Goal: Information Seeking & Learning: Learn about a topic

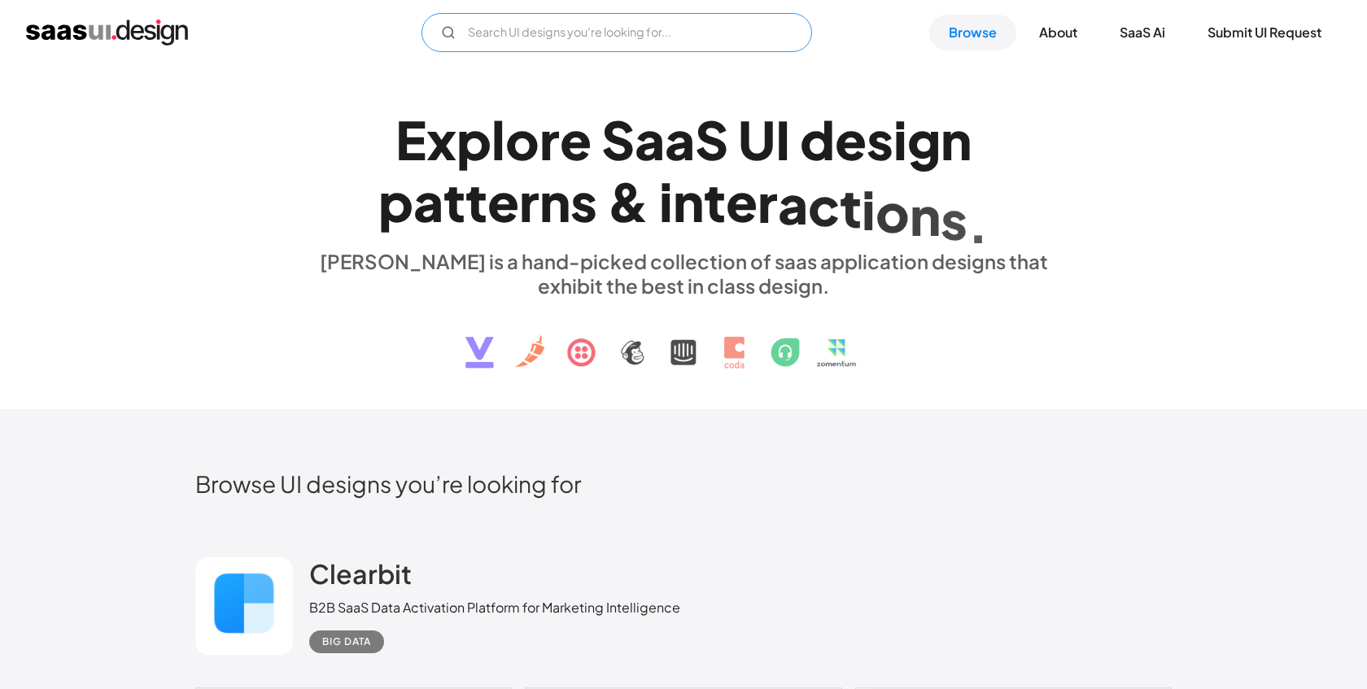
click at [605, 38] on input "Email Form" at bounding box center [617, 32] width 391 height 39
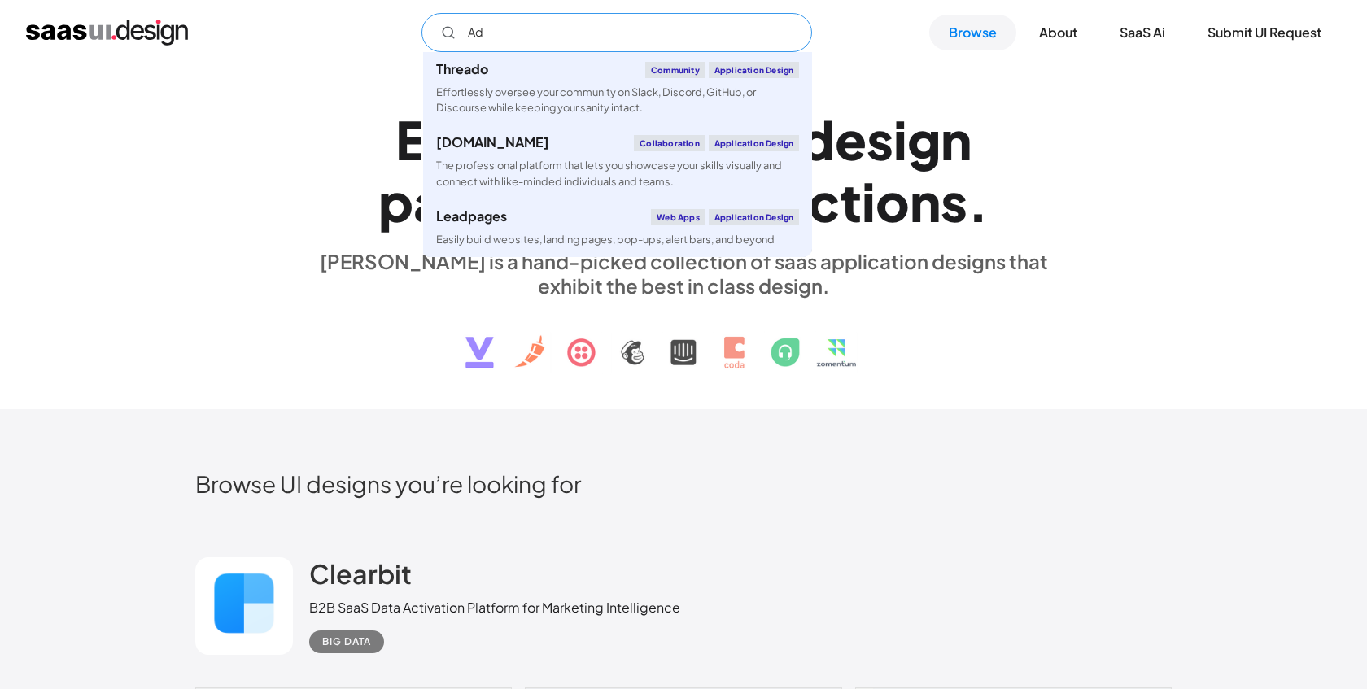
type input "A"
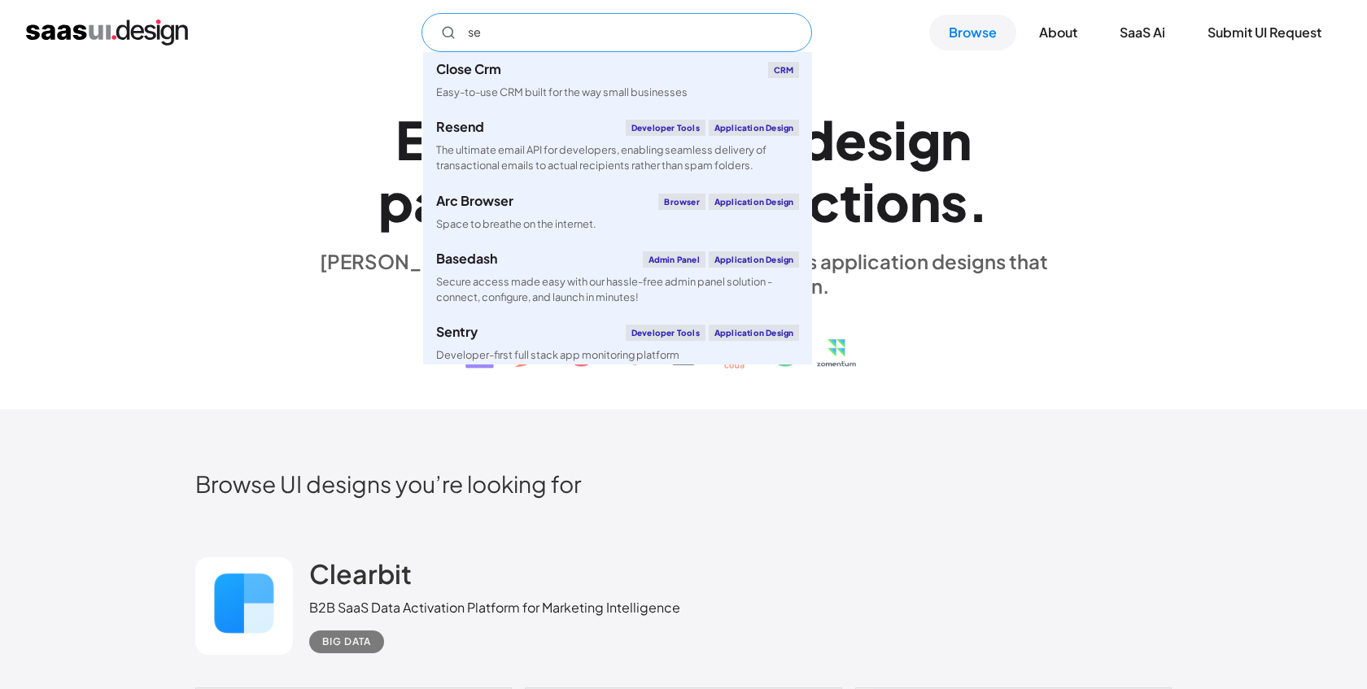
type input "s"
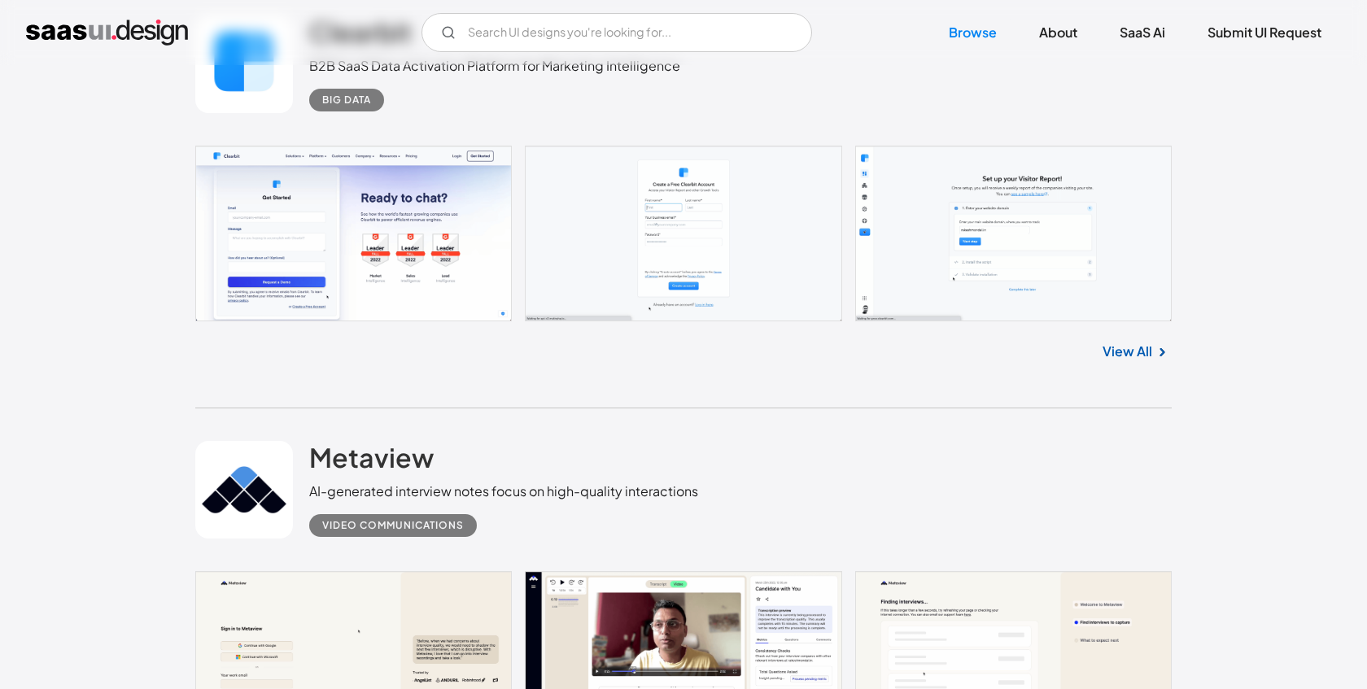
scroll to position [439, 0]
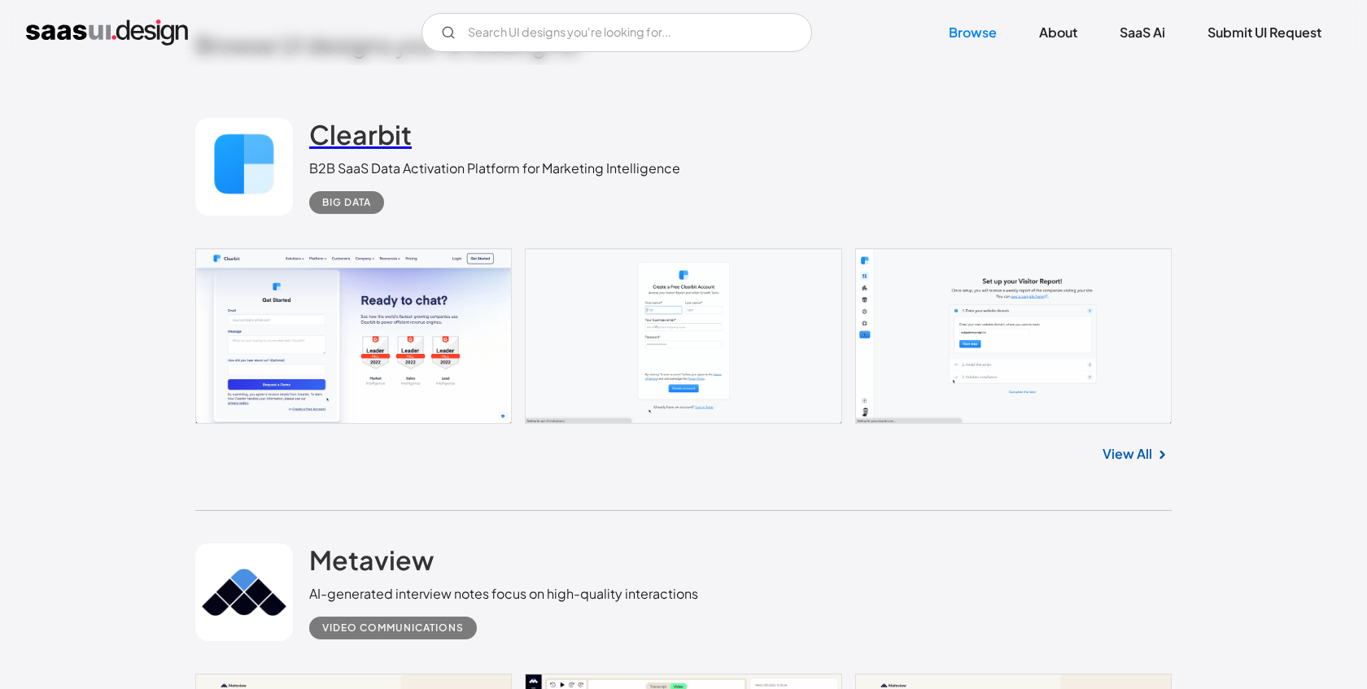
click at [363, 138] on h2 "Clearbit" at bounding box center [360, 134] width 103 height 33
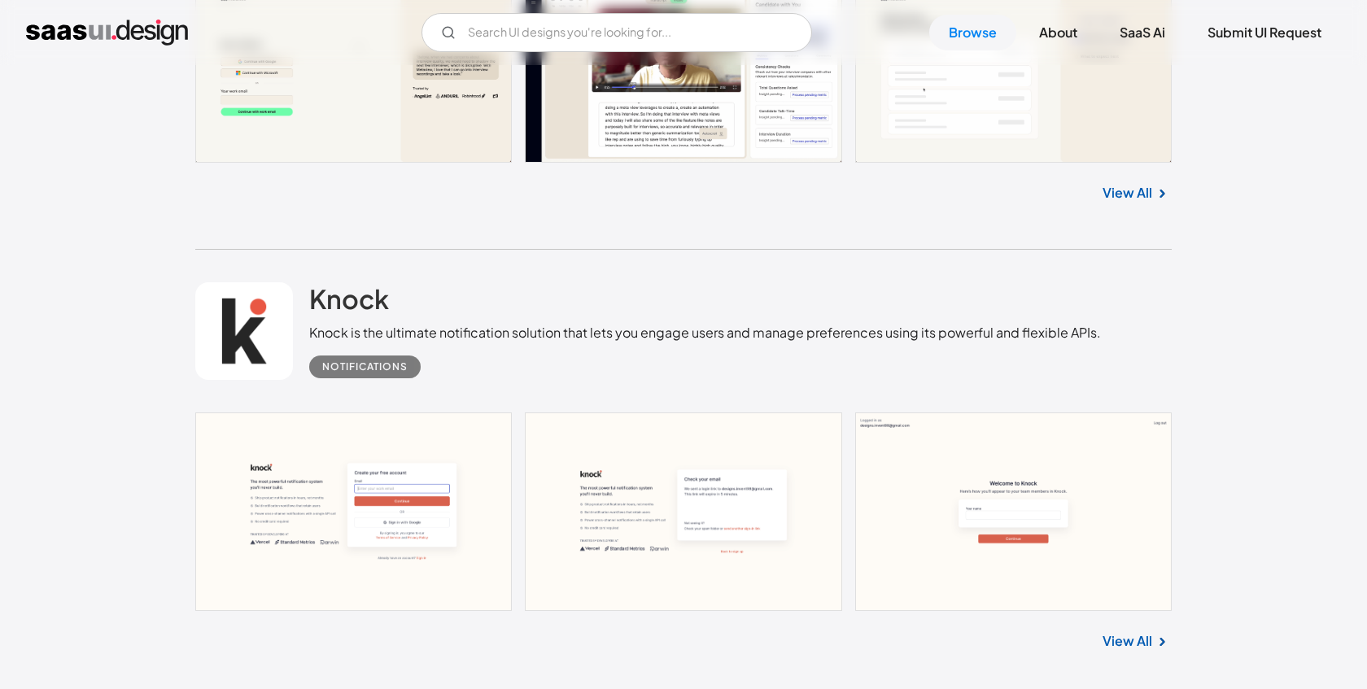
scroll to position [1166, 0]
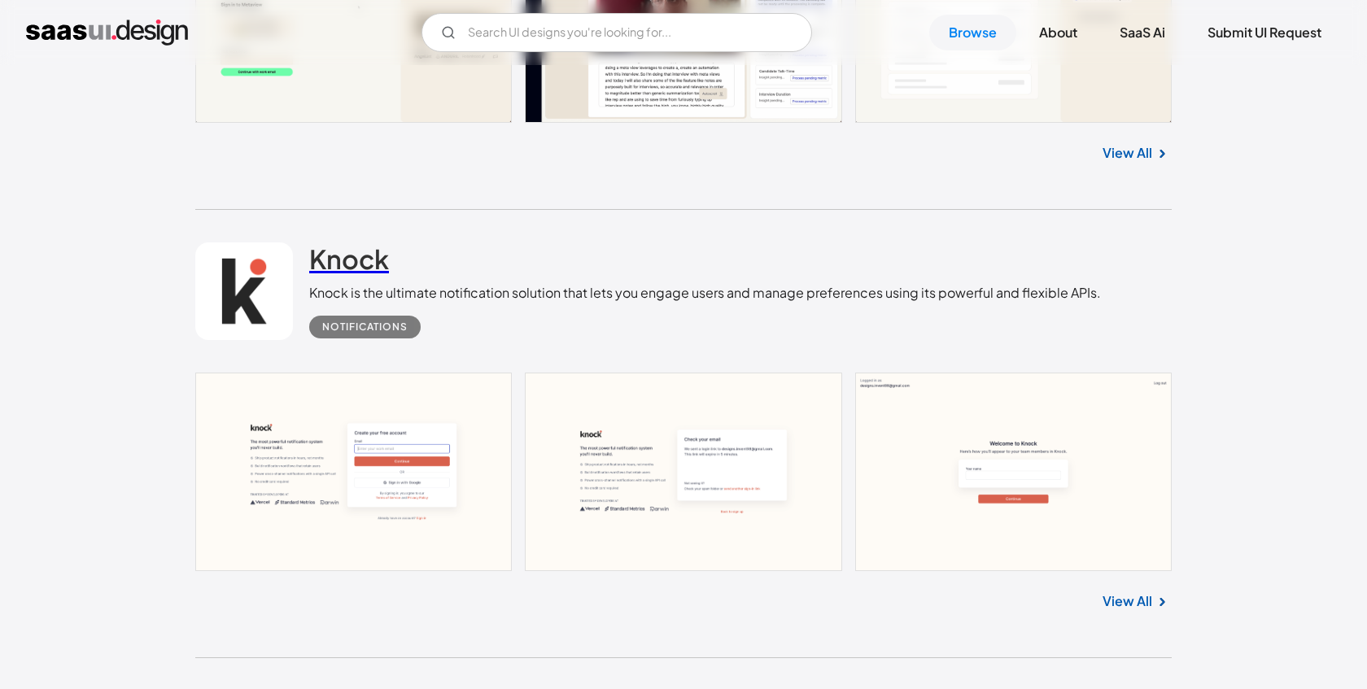
click at [383, 267] on h2 "Knock" at bounding box center [349, 259] width 80 height 33
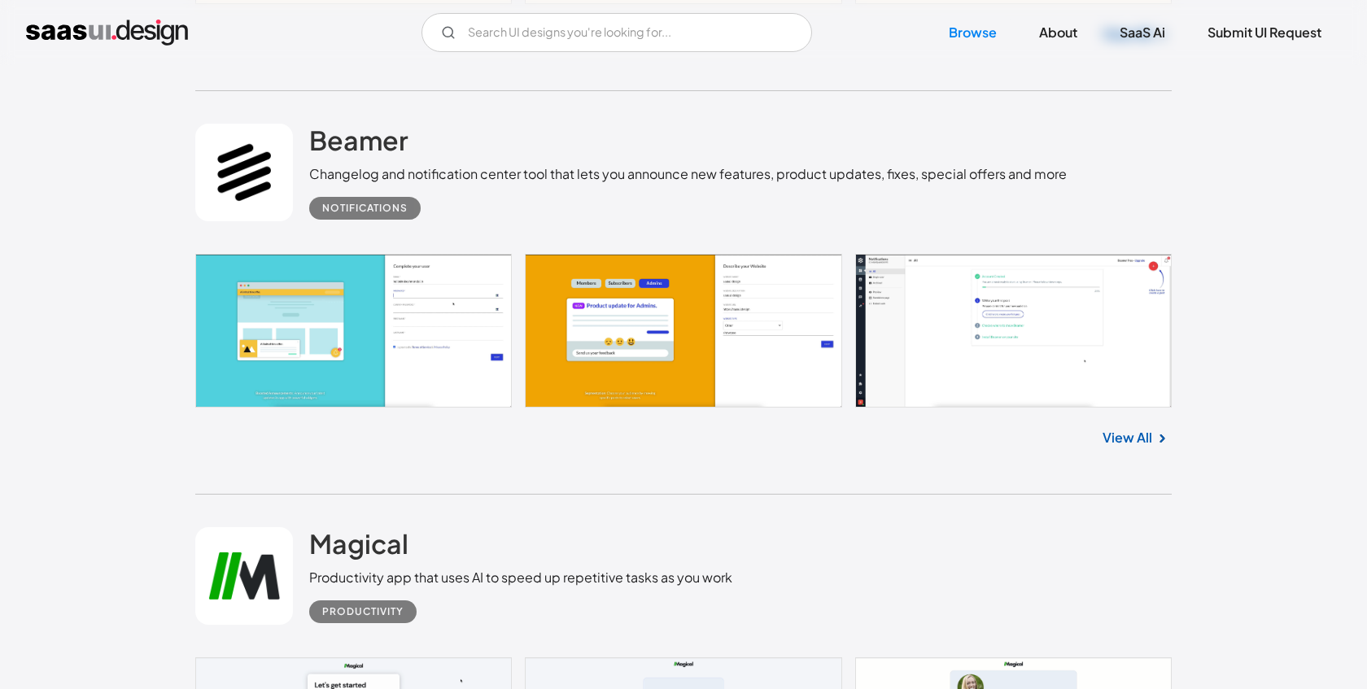
scroll to position [1816, 0]
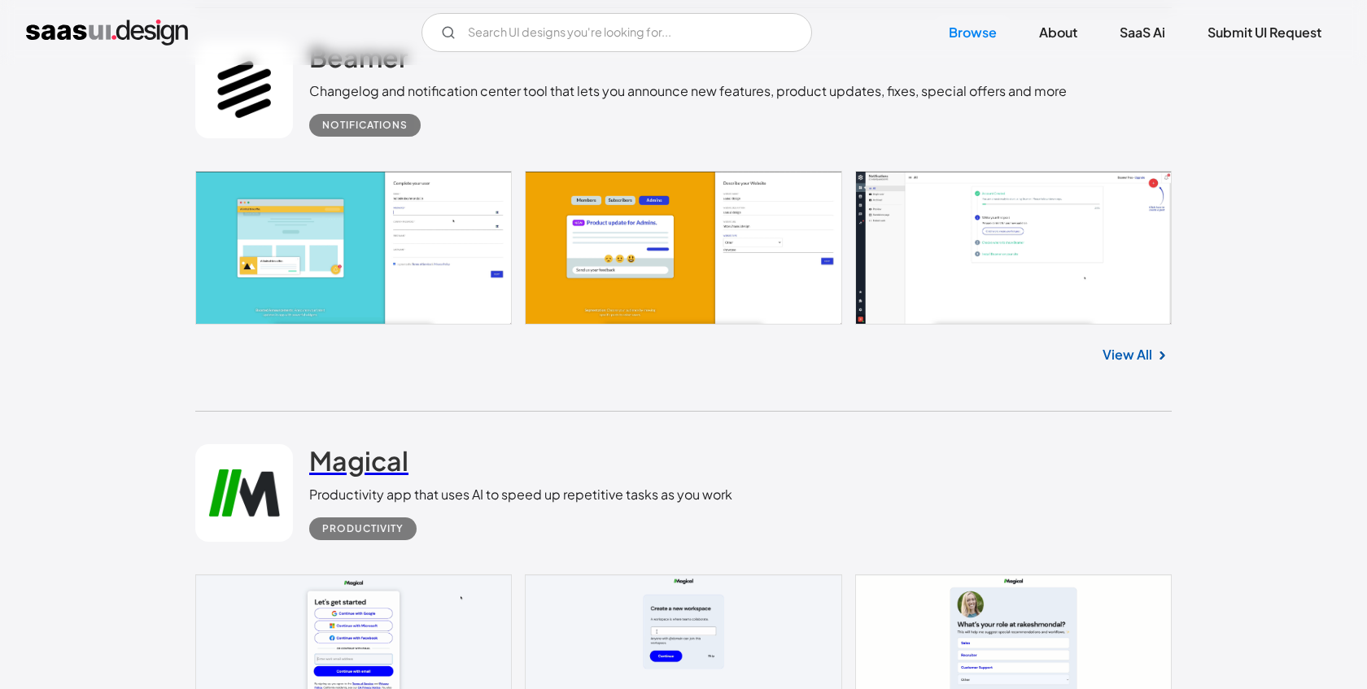
click at [365, 481] on link "Magical" at bounding box center [358, 464] width 99 height 41
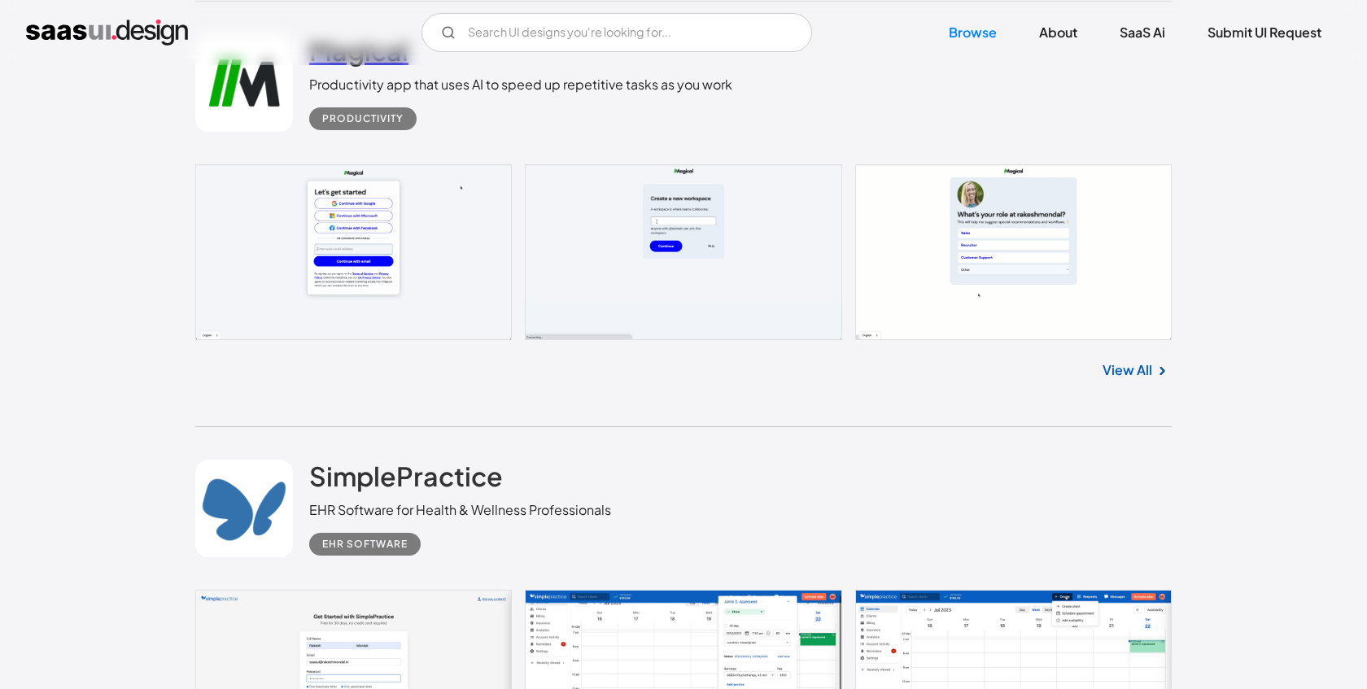
scroll to position [2346, 0]
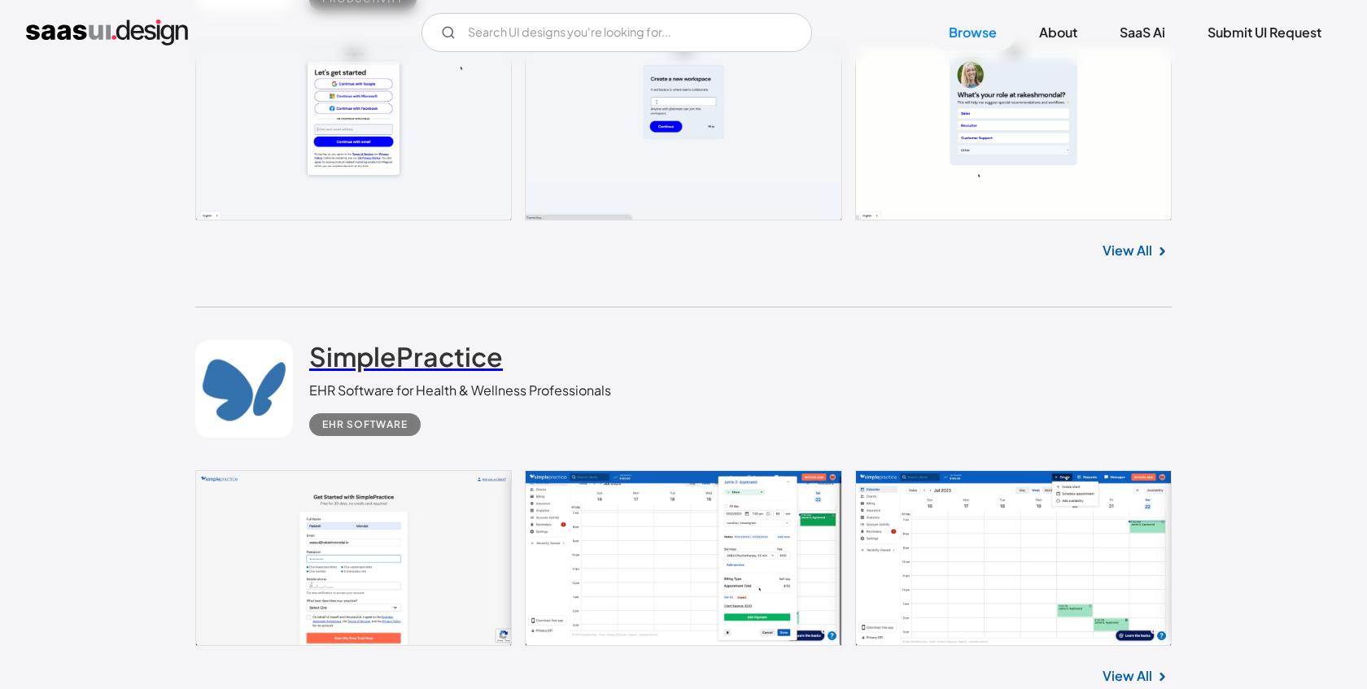
click at [374, 368] on h2 "SimplePractice" at bounding box center [406, 356] width 194 height 33
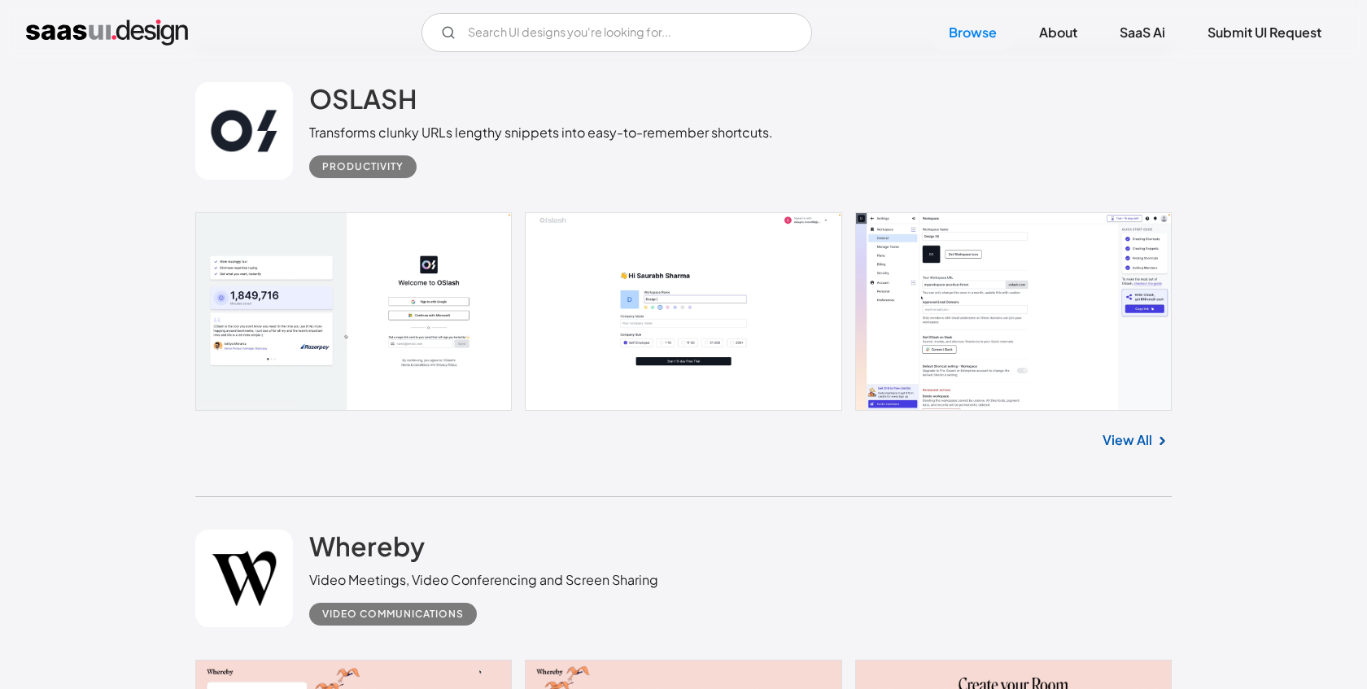
scroll to position [3232, 0]
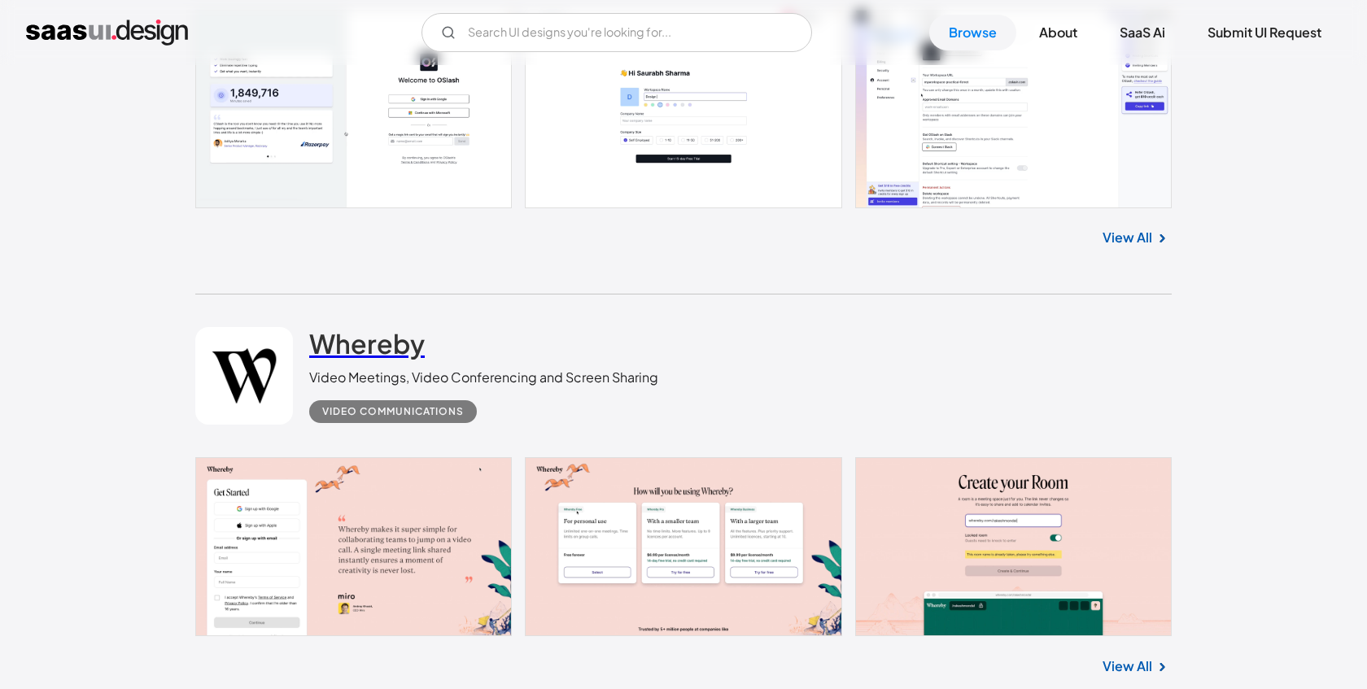
click at [370, 347] on h2 "Whereby" at bounding box center [367, 343] width 116 height 33
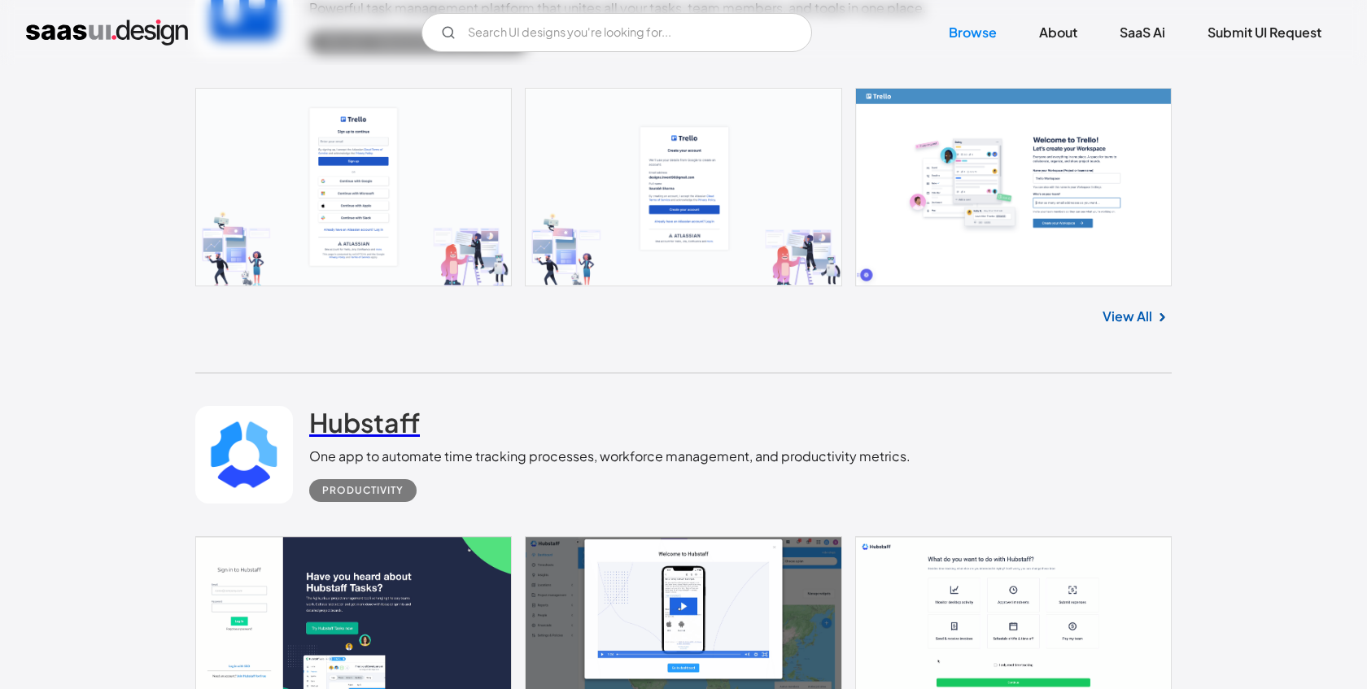
click at [375, 422] on h2 "Hubstaff" at bounding box center [364, 422] width 111 height 33
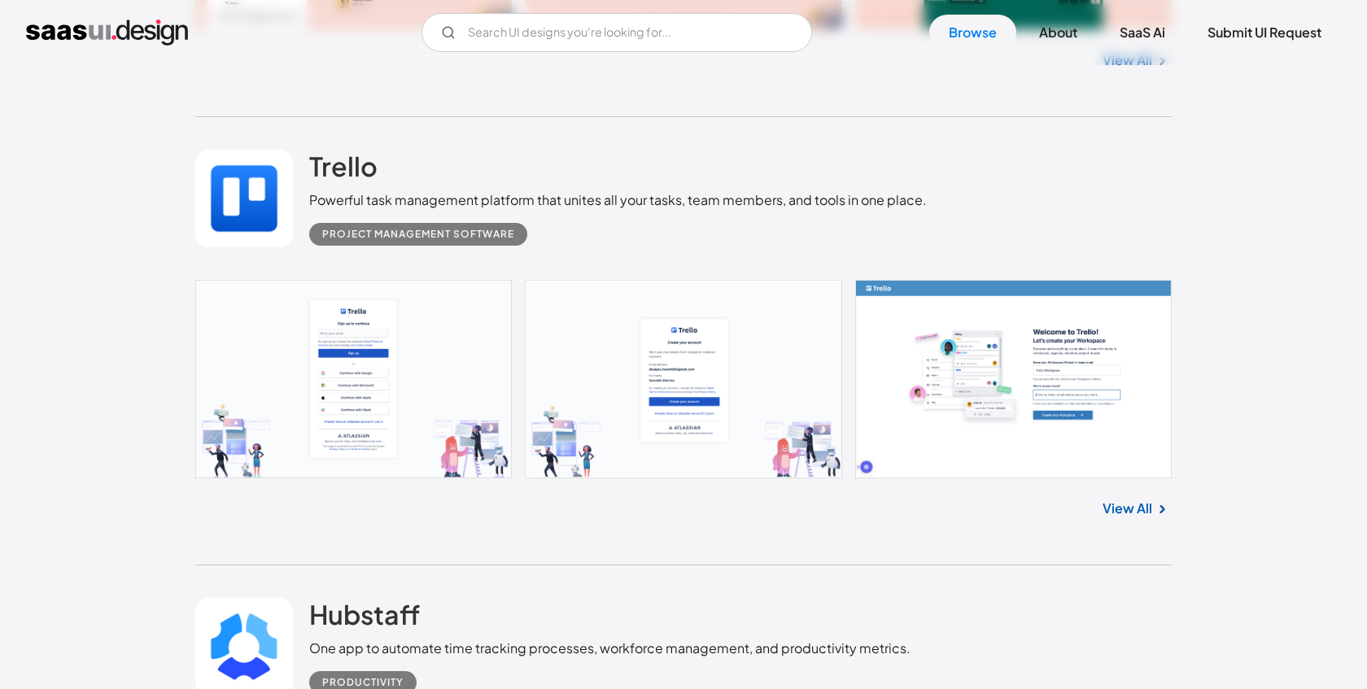
scroll to position [3804, 0]
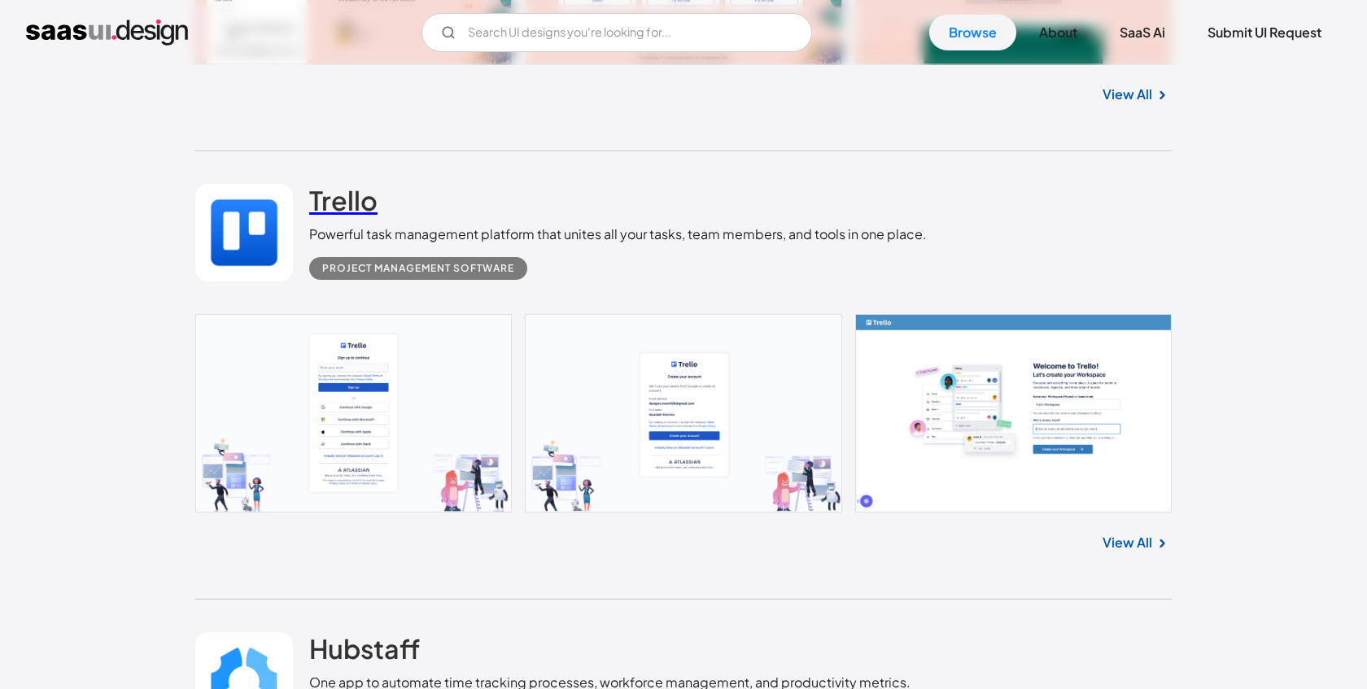
click at [335, 203] on h2 "Trello" at bounding box center [343, 200] width 68 height 33
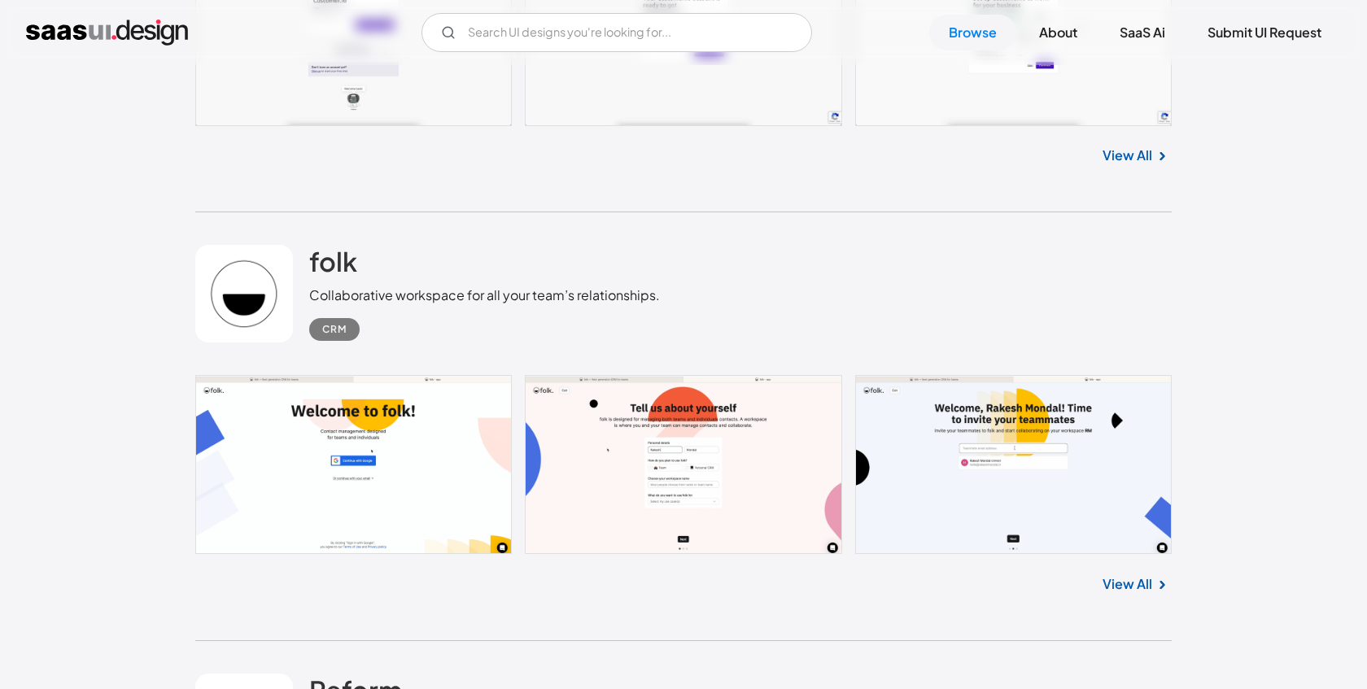
scroll to position [5045, 0]
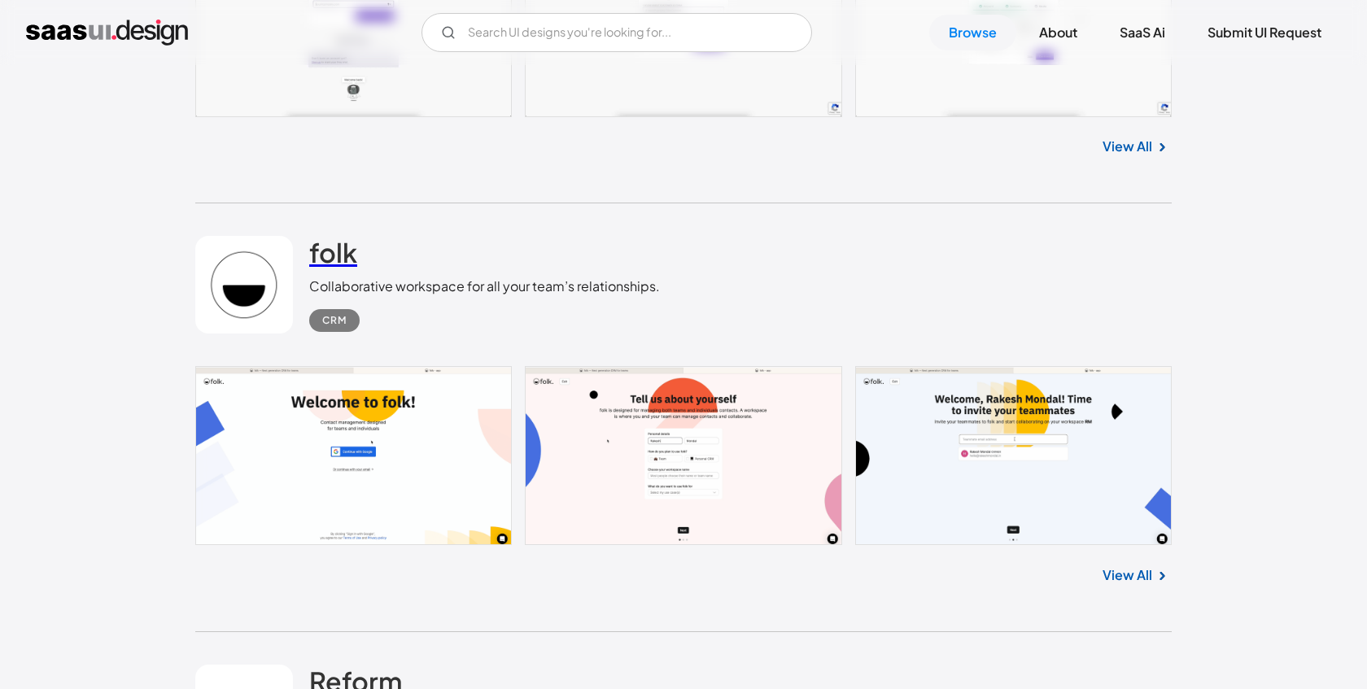
click at [318, 261] on h2 "folk" at bounding box center [333, 252] width 48 height 33
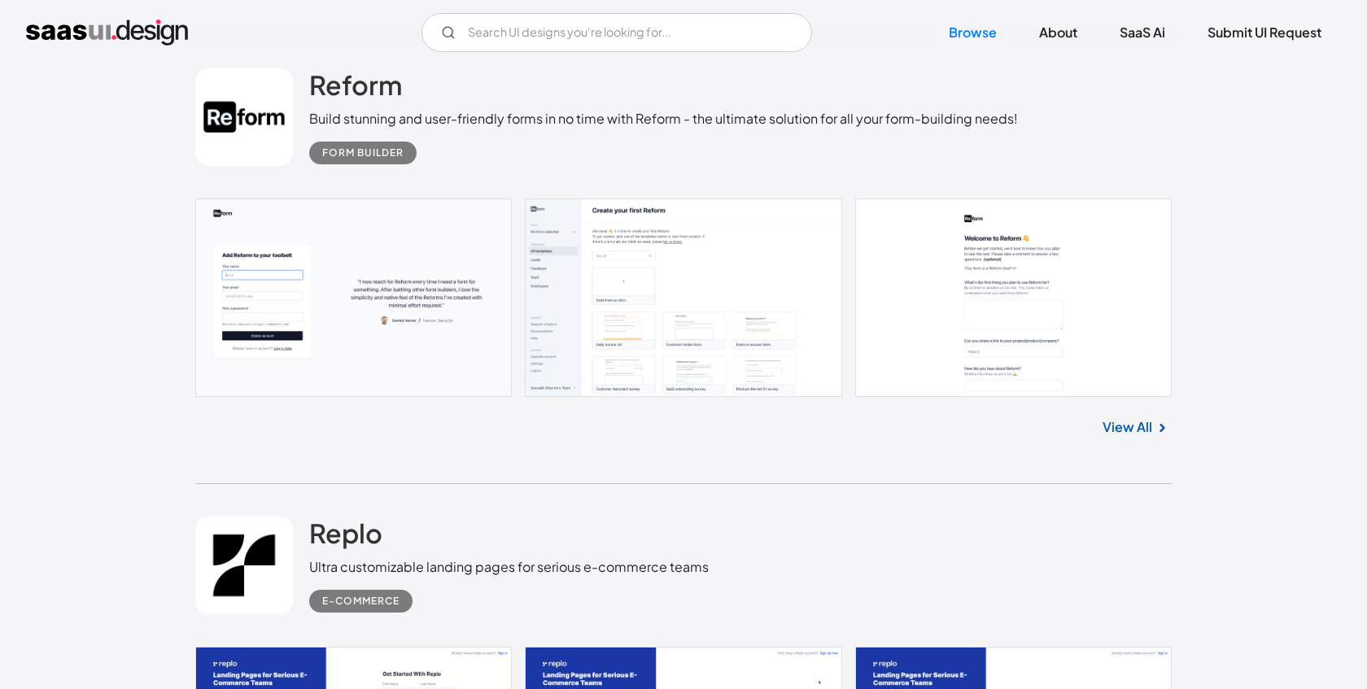
scroll to position [5622, 0]
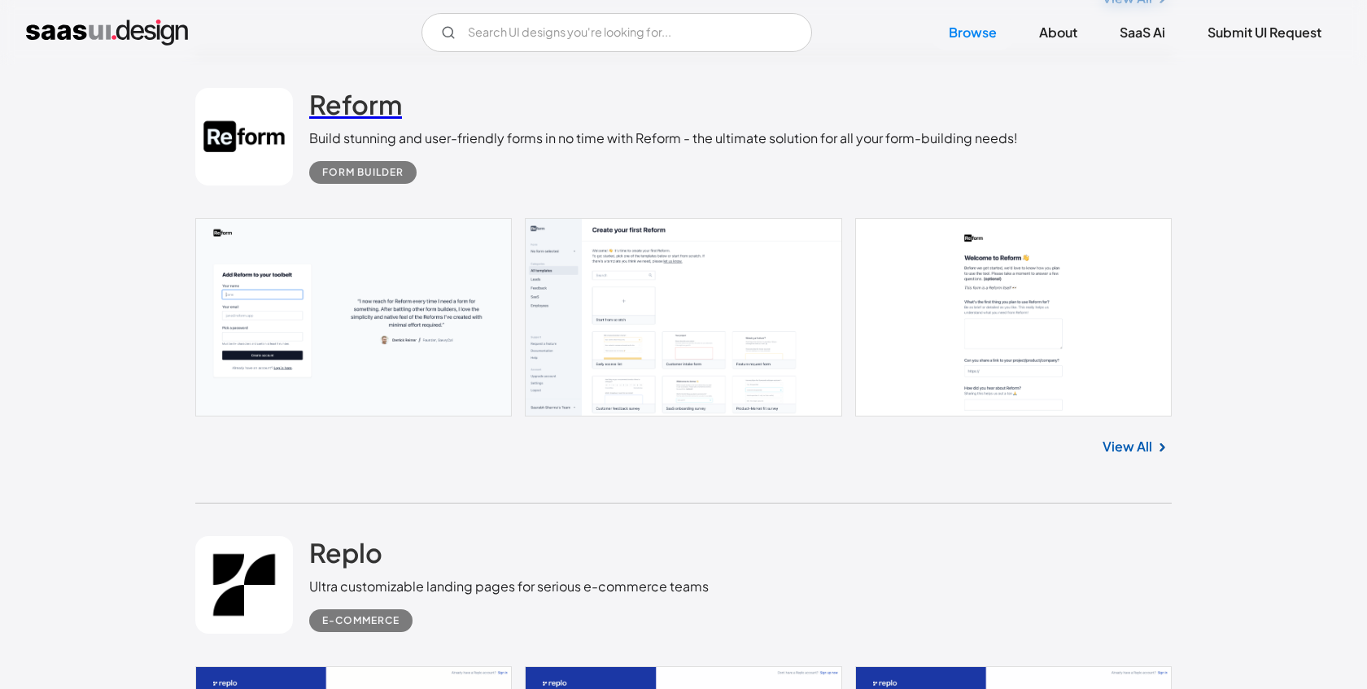
click at [334, 111] on h2 "Reform" at bounding box center [355, 104] width 93 height 33
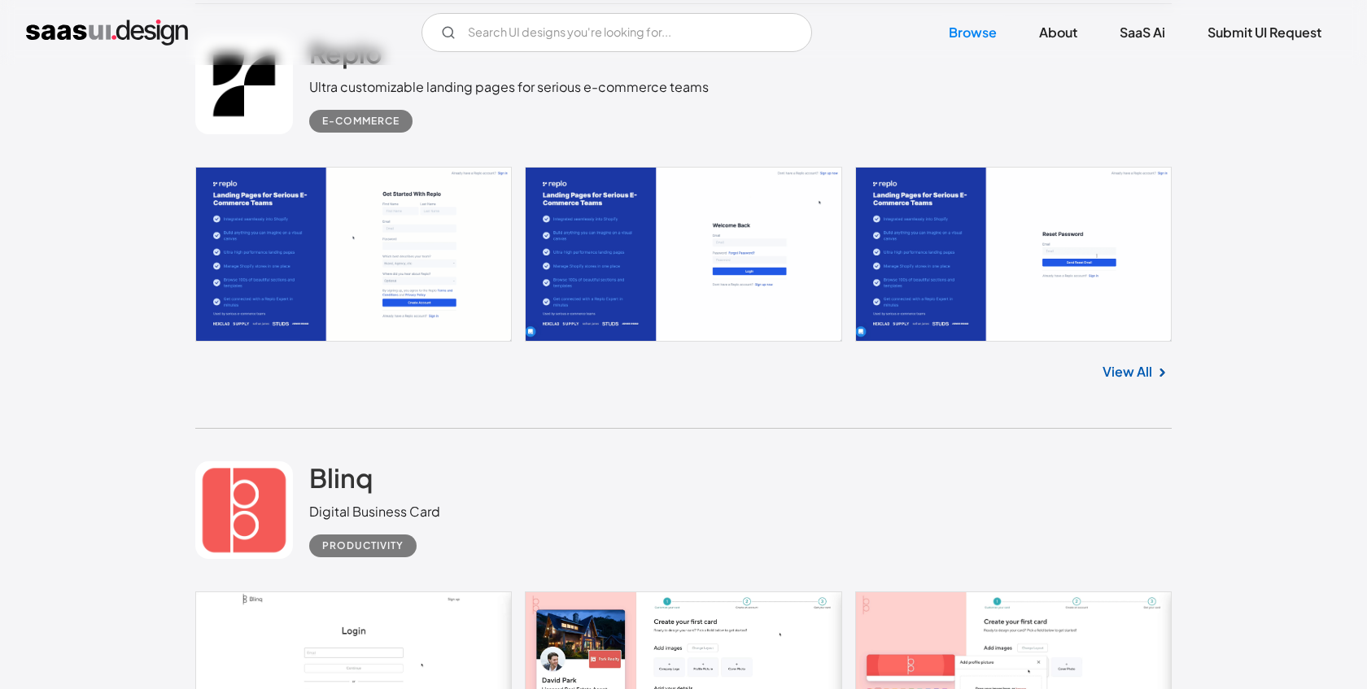
scroll to position [6102, 0]
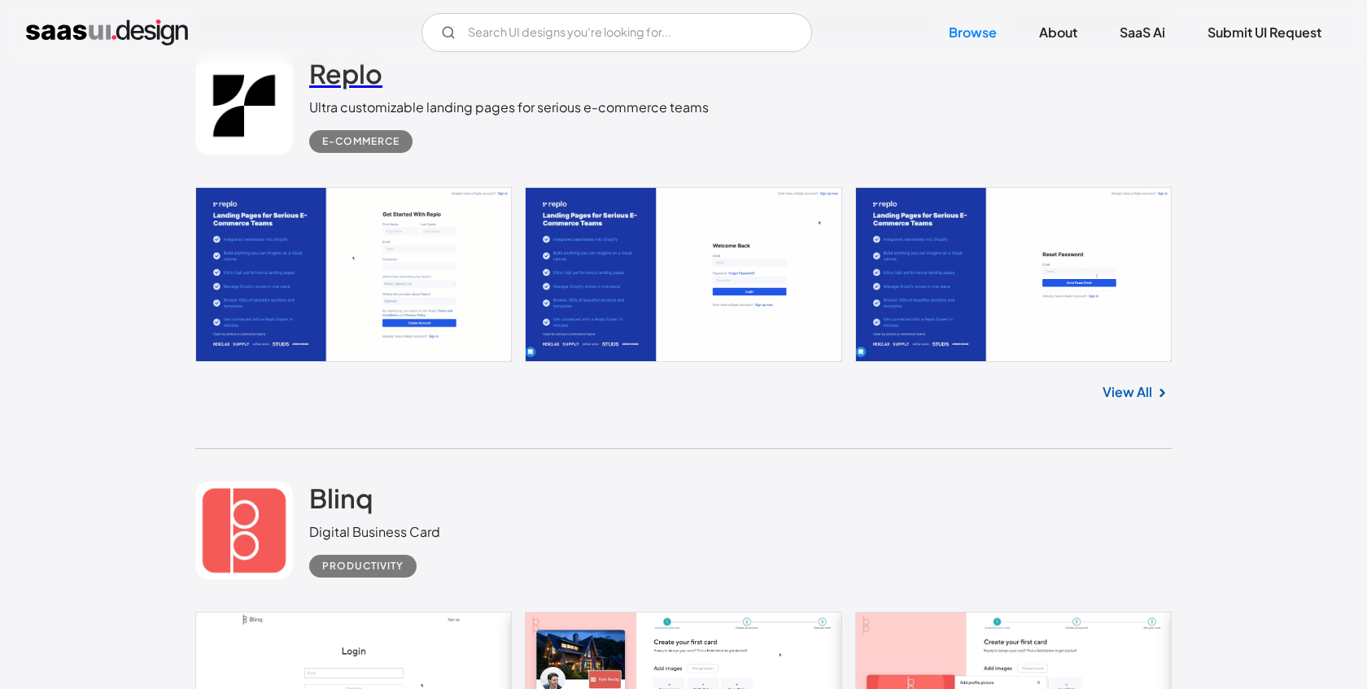
click at [352, 78] on h2 "Replo" at bounding box center [345, 73] width 73 height 33
click at [349, 506] on h2 "Blinq" at bounding box center [340, 498] width 63 height 33
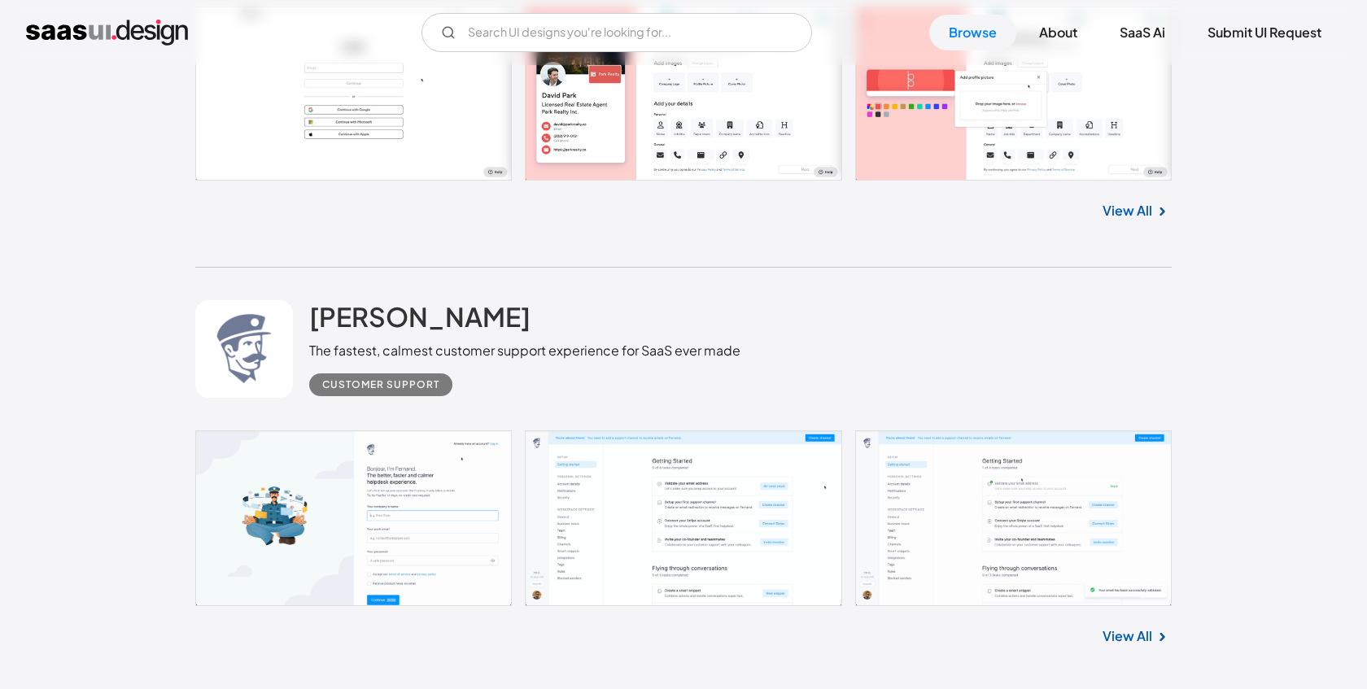
scroll to position [6716, 0]
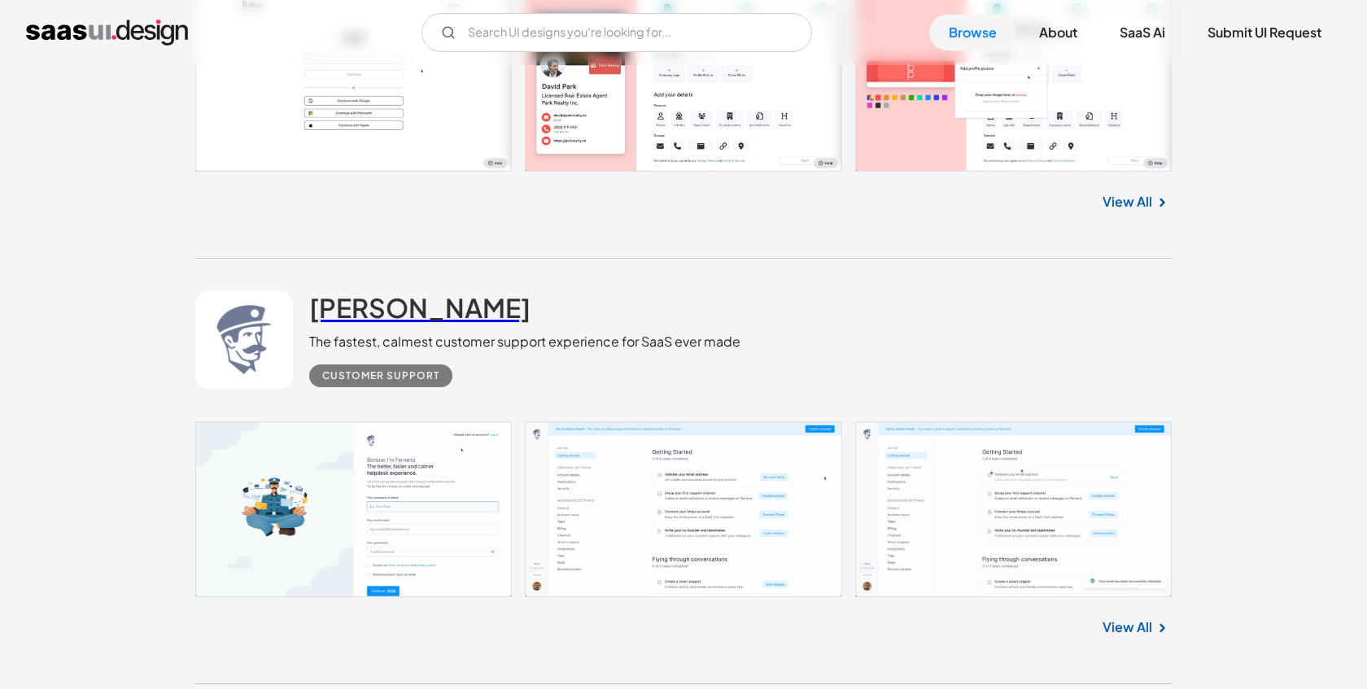
click at [376, 322] on h2 "[PERSON_NAME]" at bounding box center [419, 307] width 221 height 33
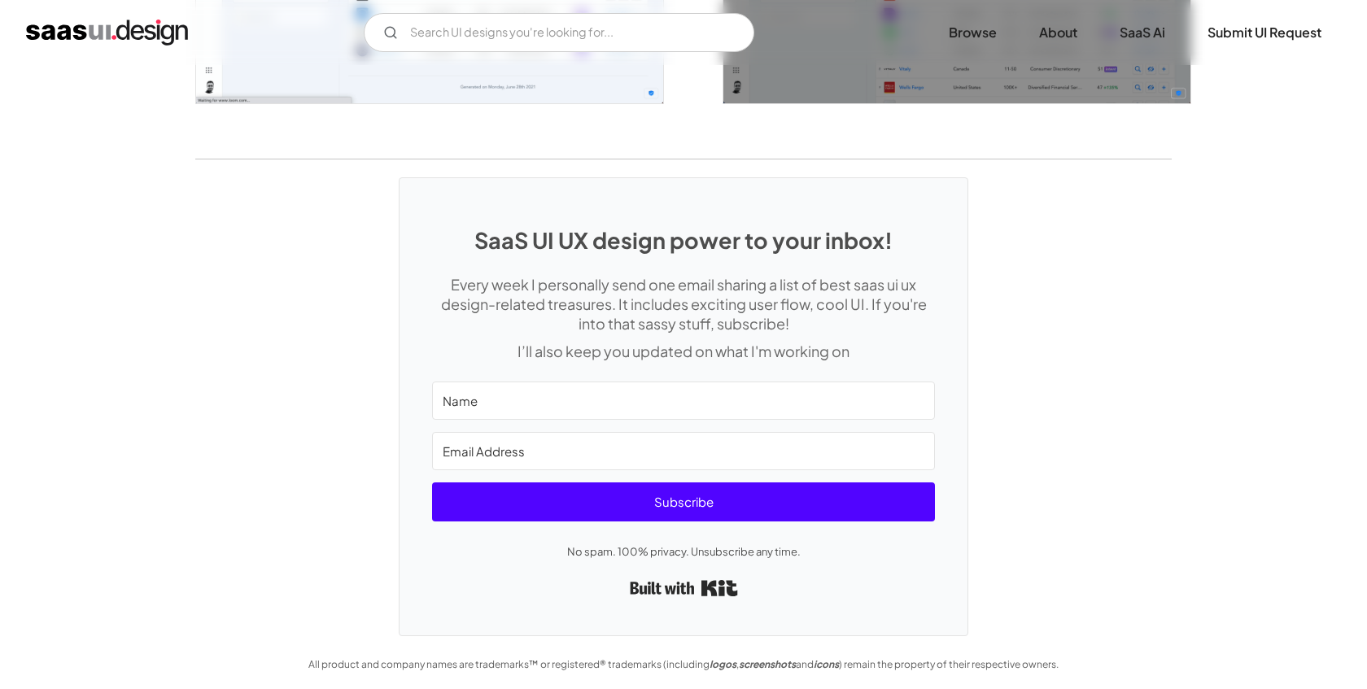
scroll to position [3124, 0]
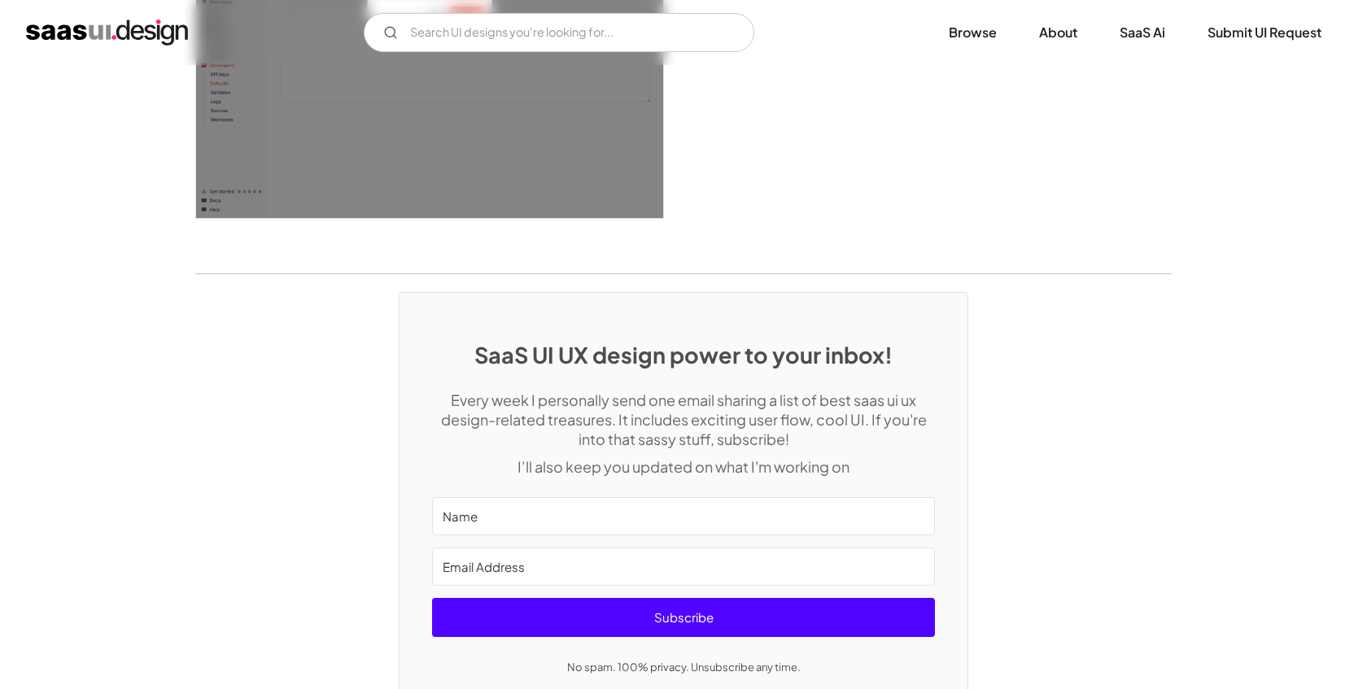
scroll to position [4497, 0]
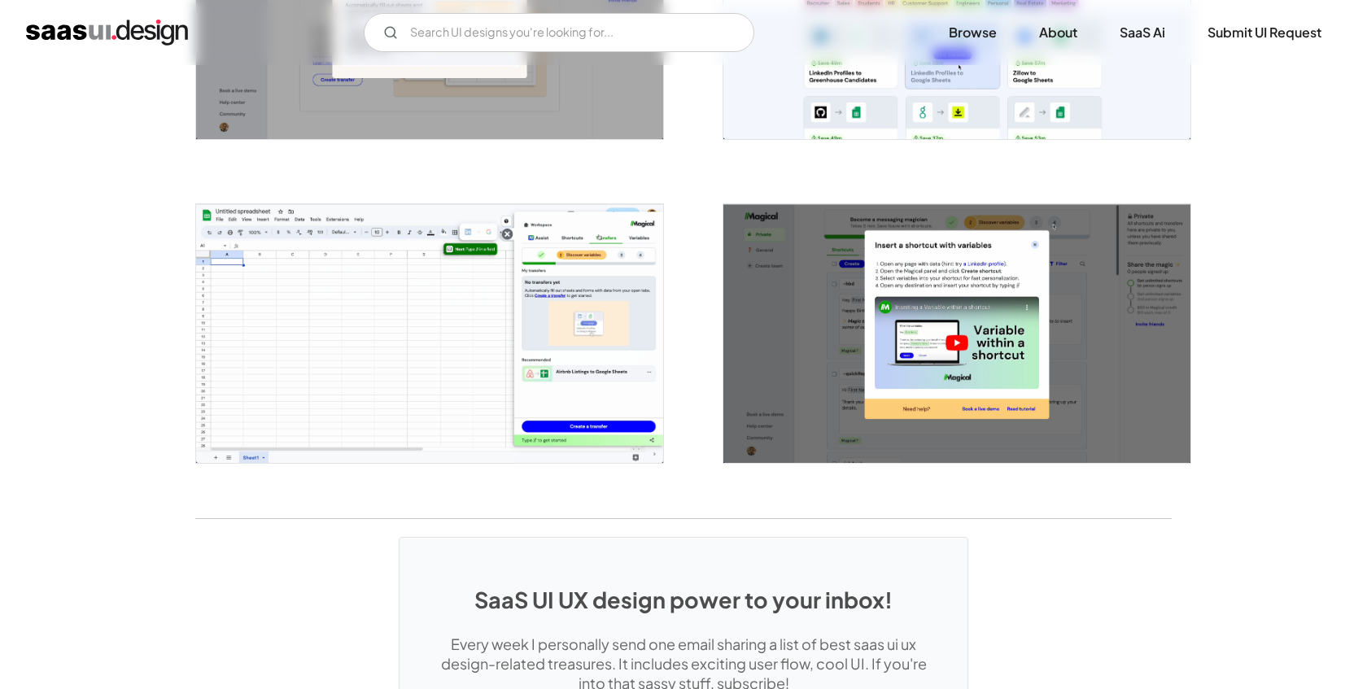
scroll to position [3403, 0]
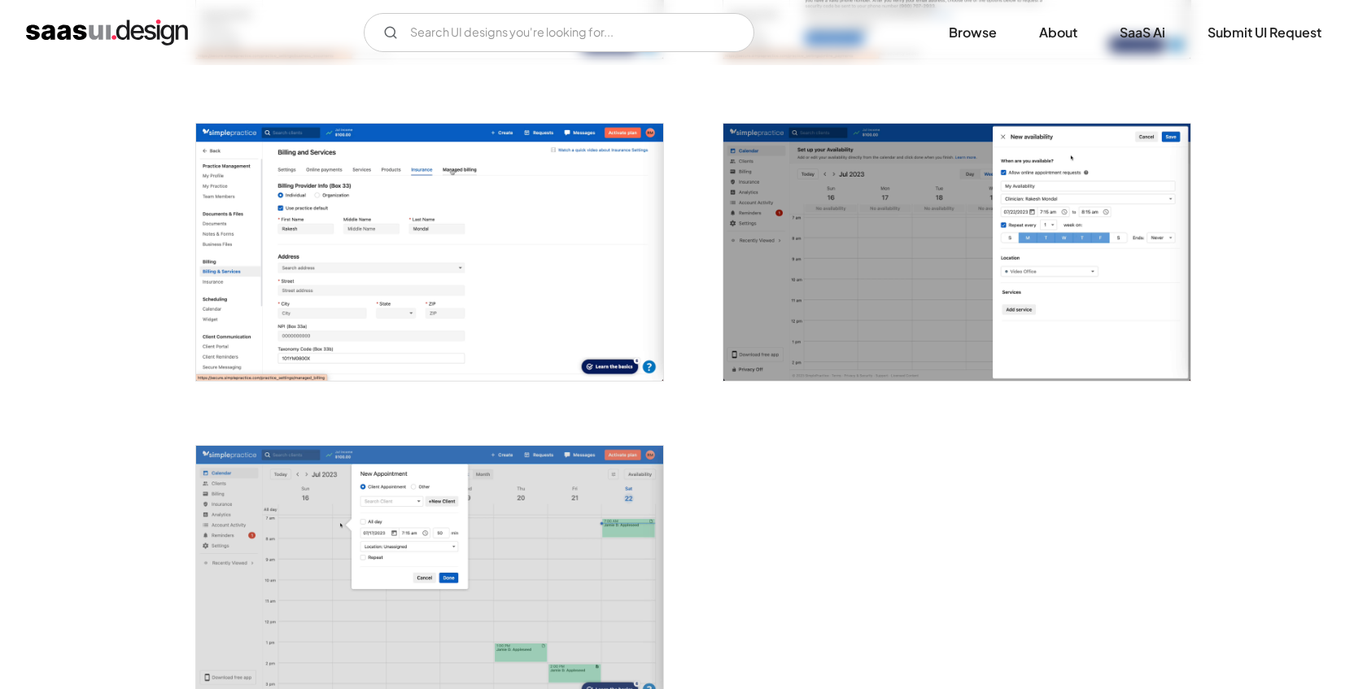
scroll to position [3868, 0]
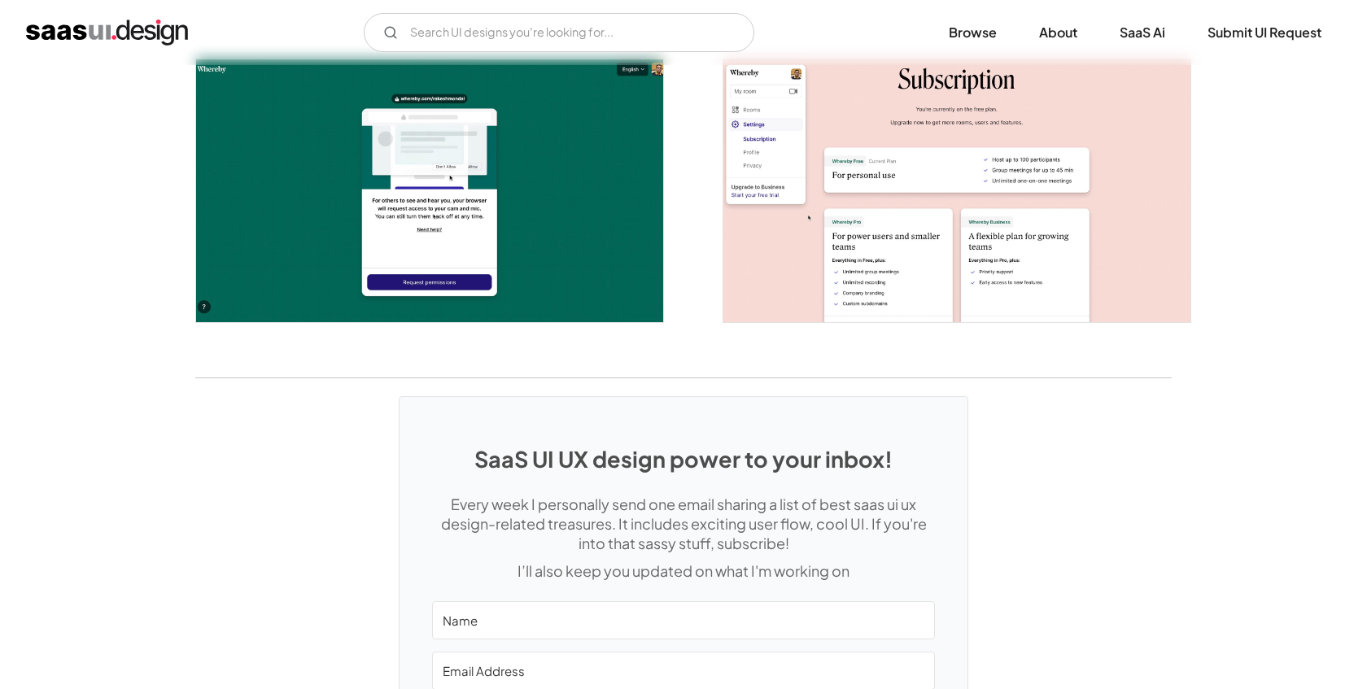
scroll to position [2973, 0]
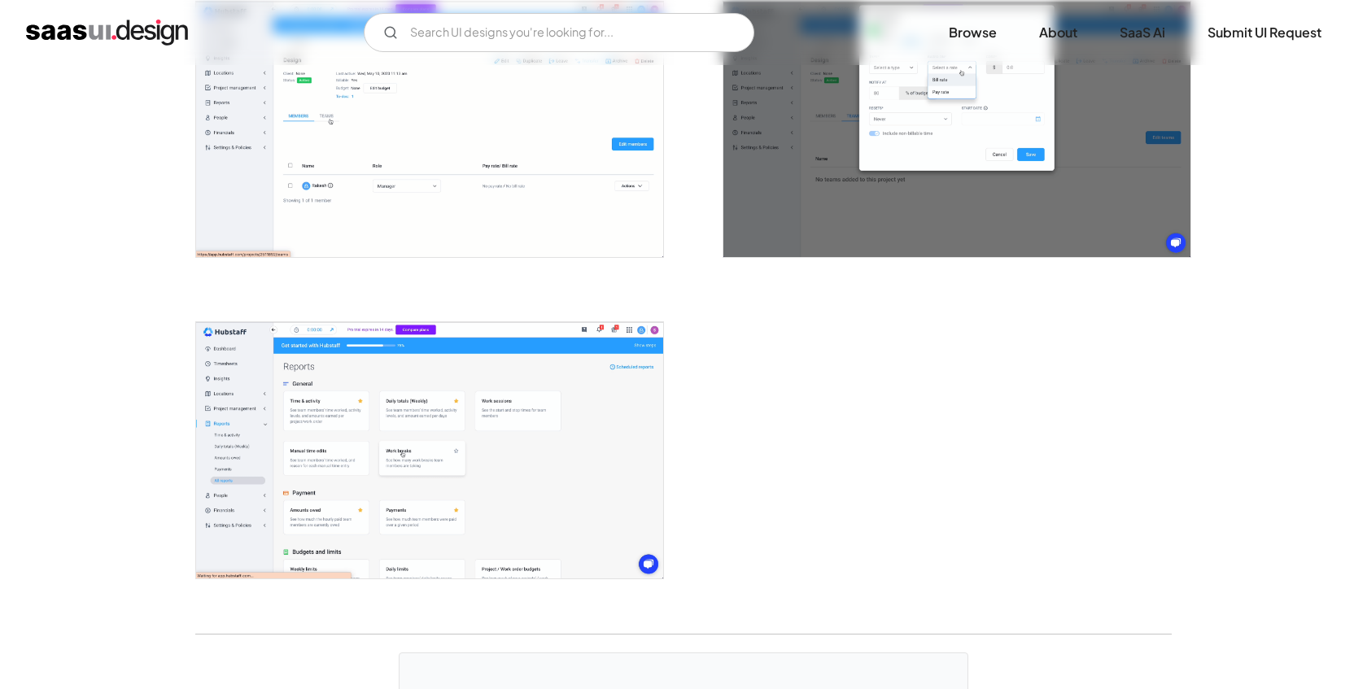
scroll to position [3911, 0]
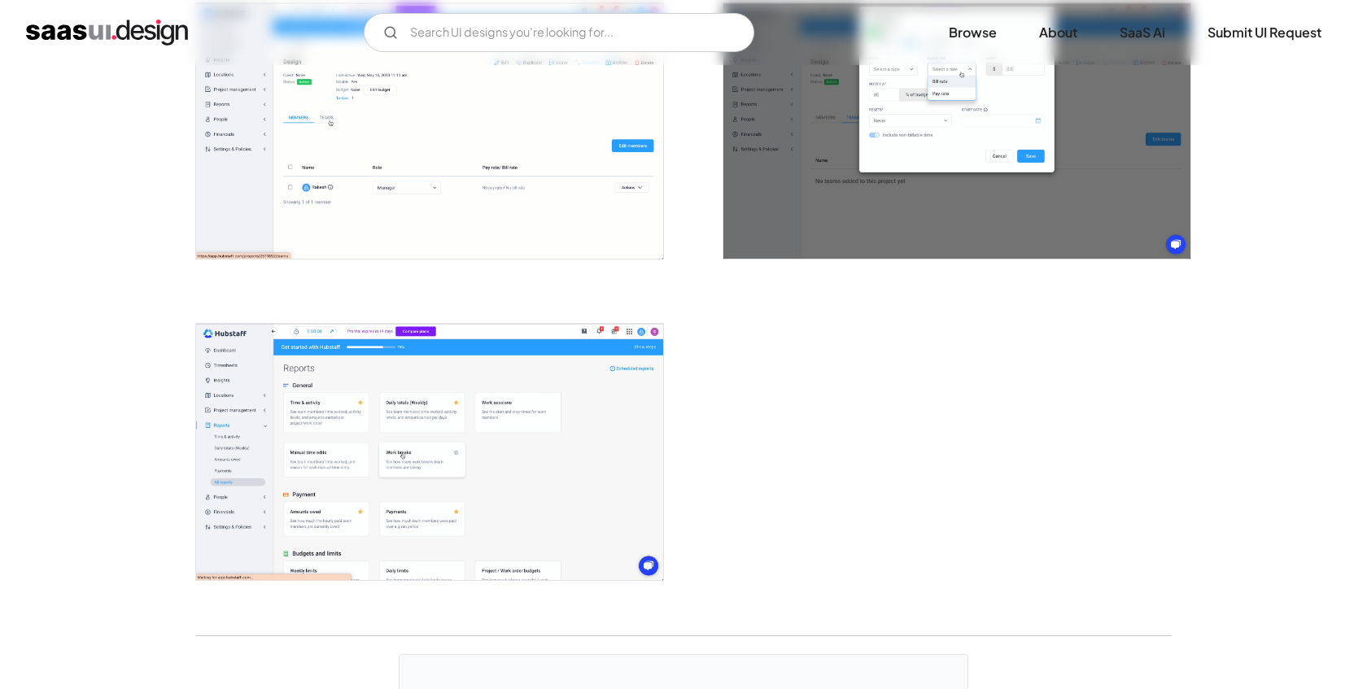
click at [271, 471] on img "open lightbox" at bounding box center [429, 452] width 467 height 256
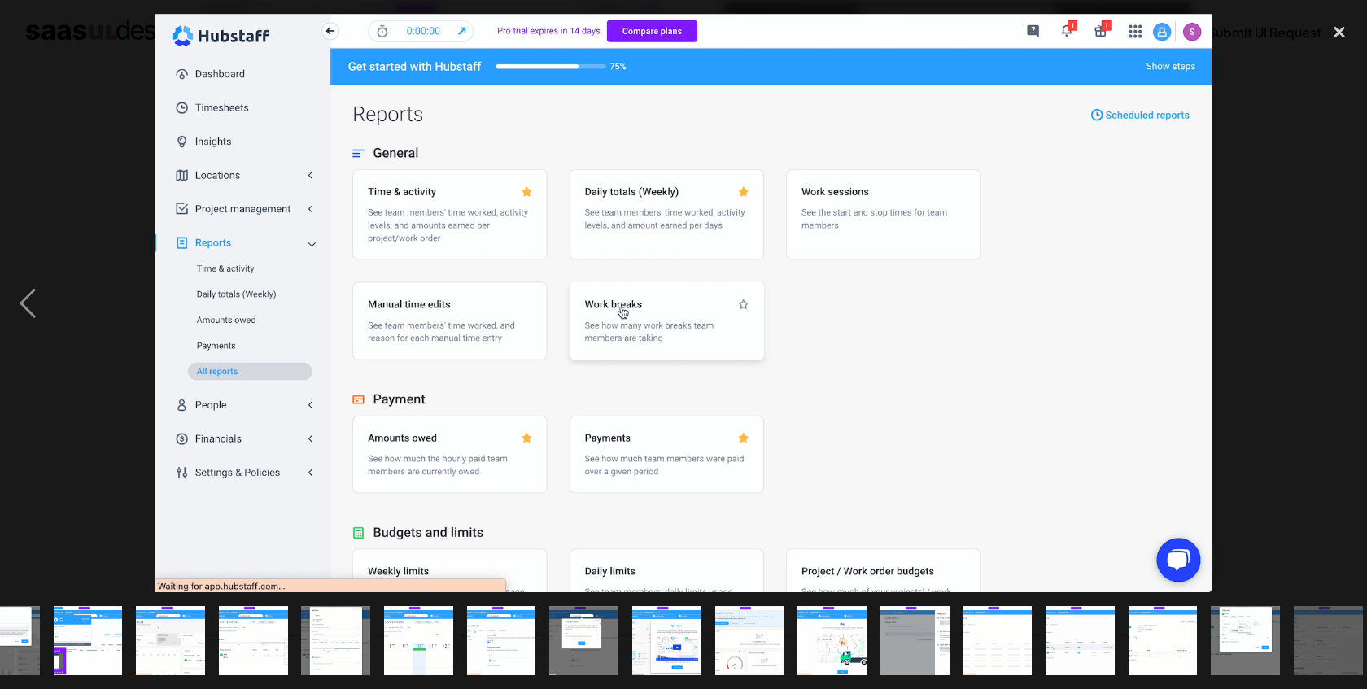
scroll to position [0, 714]
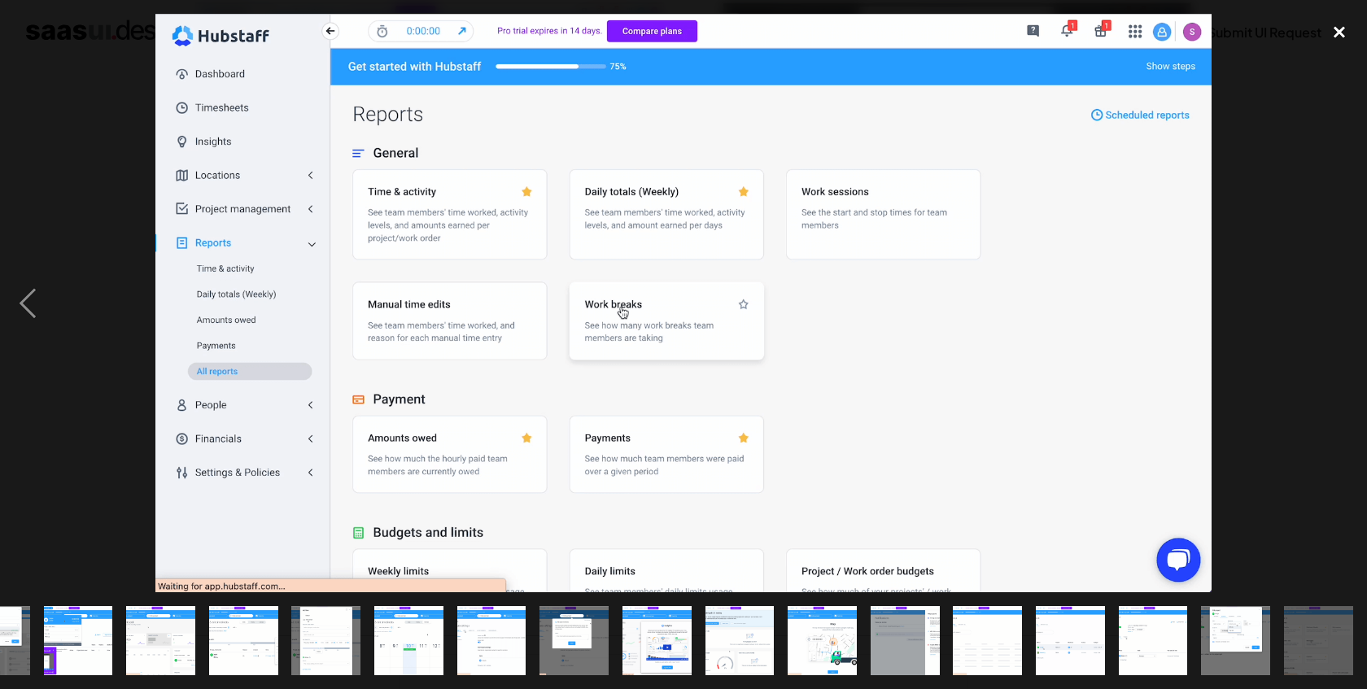
click at [1344, 36] on div "close lightbox" at bounding box center [1339, 32] width 55 height 36
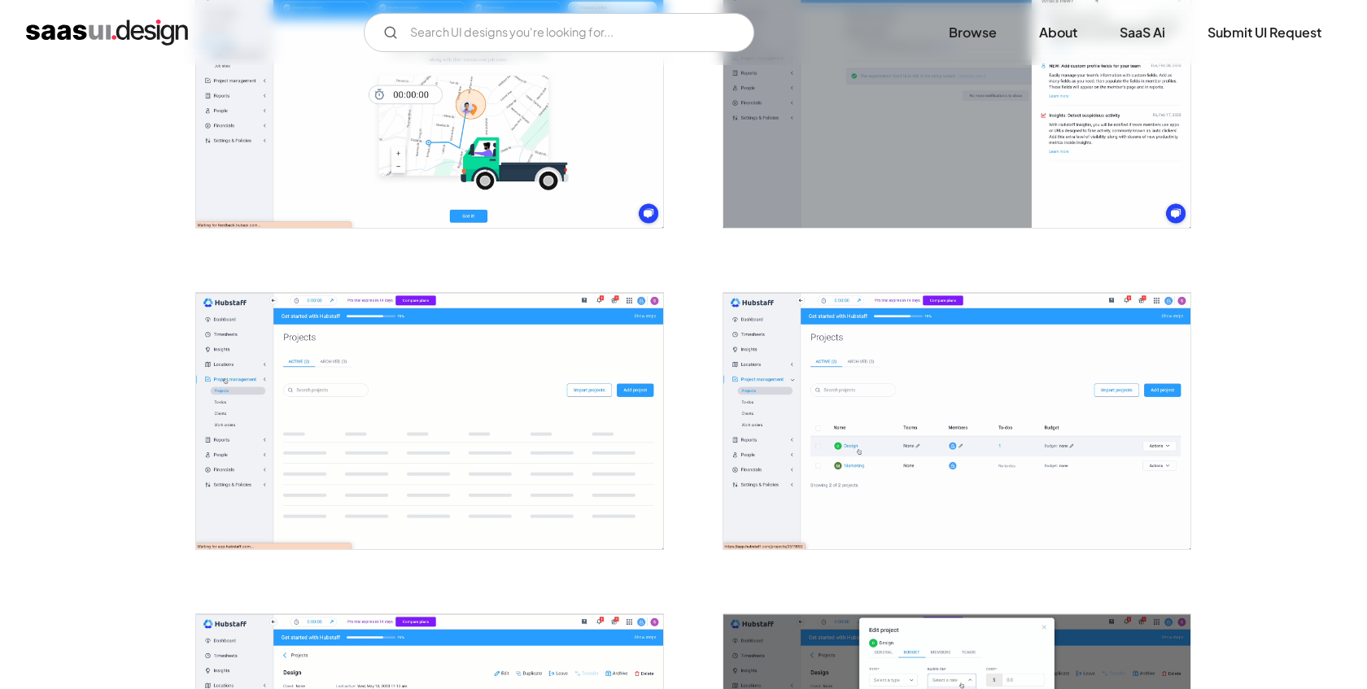
scroll to position [3321, 0]
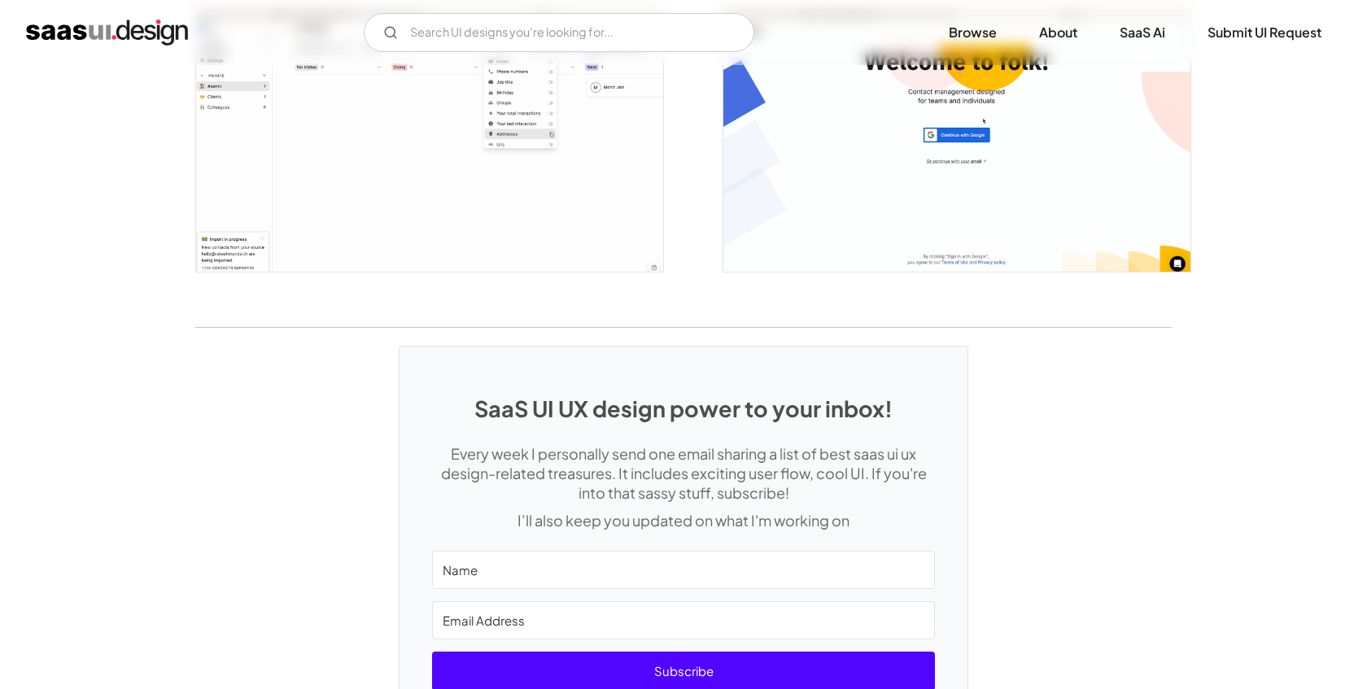
scroll to position [2837, 0]
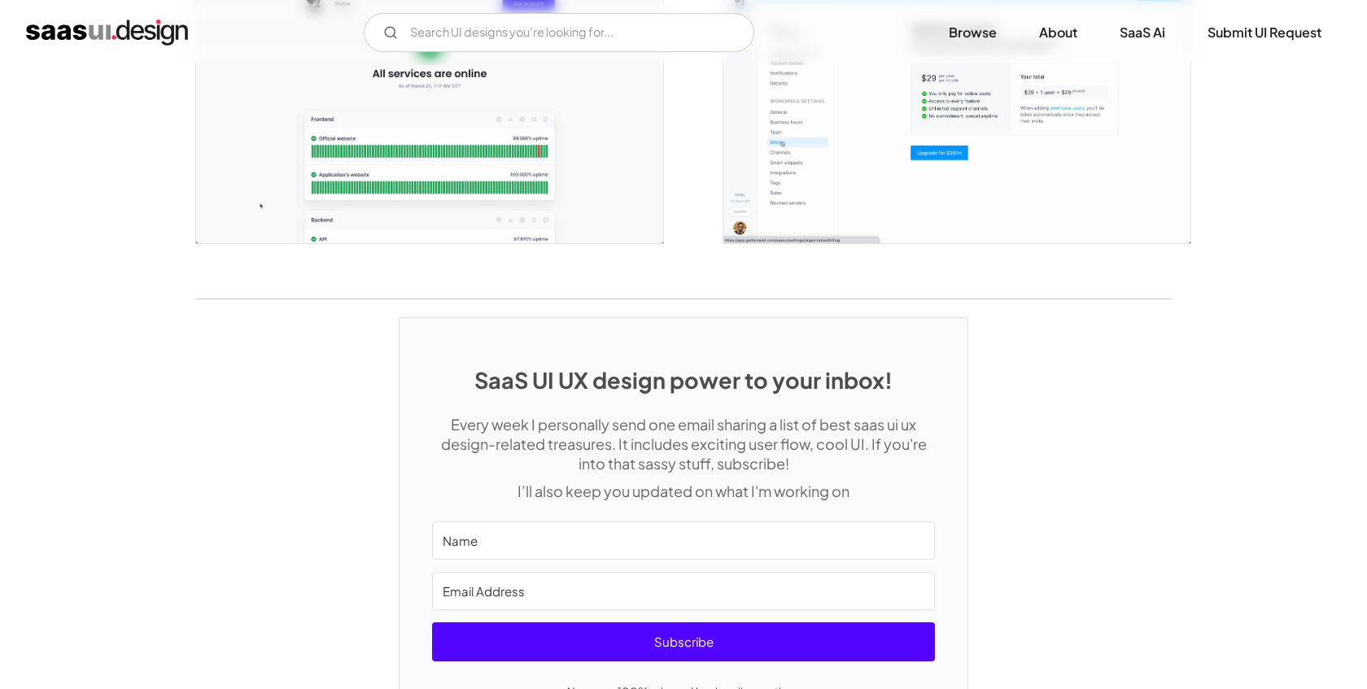
scroll to position [3450, 0]
